Goal: Navigation & Orientation: Go to known website

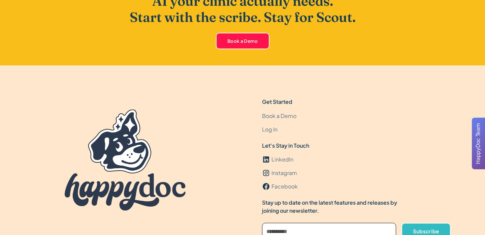
scroll to position [1955, 0]
